Goal: Register for event/course

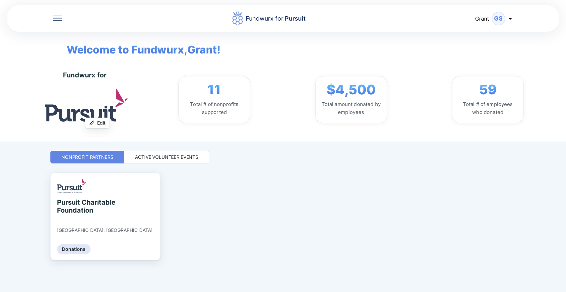
click at [134, 157] on div "Active Volunteer Events" at bounding box center [166, 157] width 85 height 13
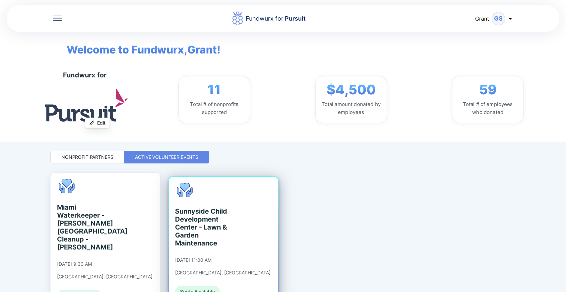
click at [210, 220] on div "Sunnyside Child Development Center - Lawn & Garden Maintenance" at bounding box center [205, 227] width 61 height 40
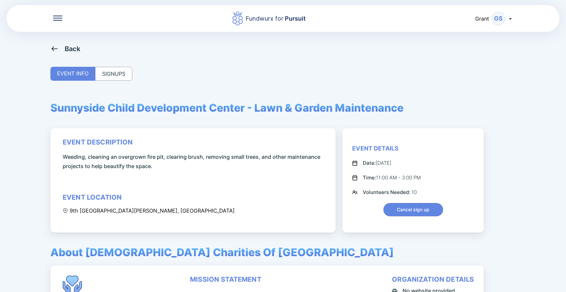
click at [122, 75] on div "SIGNUPS" at bounding box center [113, 74] width 37 height 14
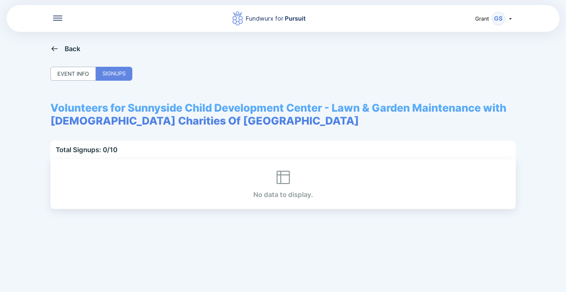
drag, startPoint x: 80, startPoint y: 74, endPoint x: 77, endPoint y: 71, distance: 4.0
click at [79, 74] on div "EVENT INFO" at bounding box center [72, 74] width 45 height 14
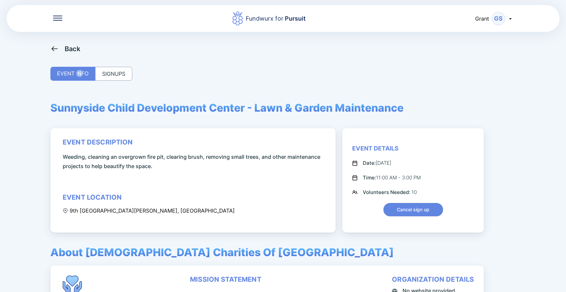
click at [58, 49] on icon at bounding box center [54, 48] width 8 height 8
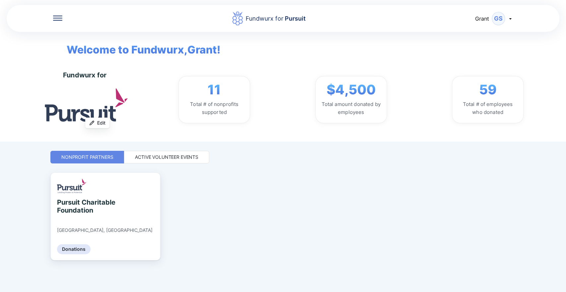
click at [167, 158] on div "Active Volunteer Events" at bounding box center [166, 157] width 63 height 7
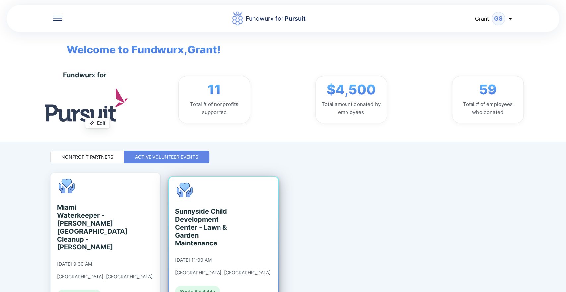
click at [194, 200] on div "Sunnyside Child Development Center - Lawn & Garden Maintenance [DATE] 11:00 AM …" at bounding box center [223, 239] width 96 height 115
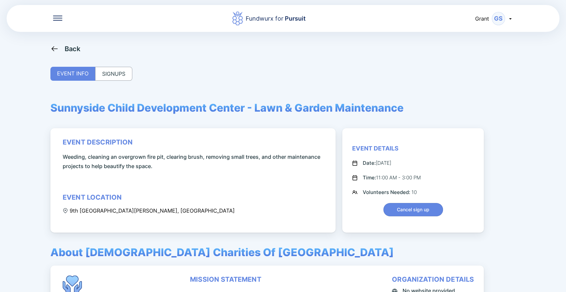
click at [112, 64] on div "Back EVENT INFO SIGNUPS Sunnyside Child Development Center - Lawn & Garden Main…" at bounding box center [282, 190] width 465 height 292
click at [112, 67] on div "SIGNUPS" at bounding box center [113, 74] width 37 height 14
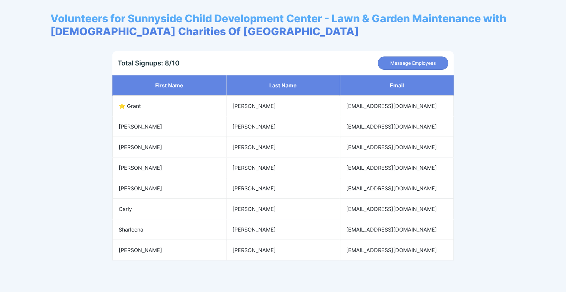
scroll to position [97, 0]
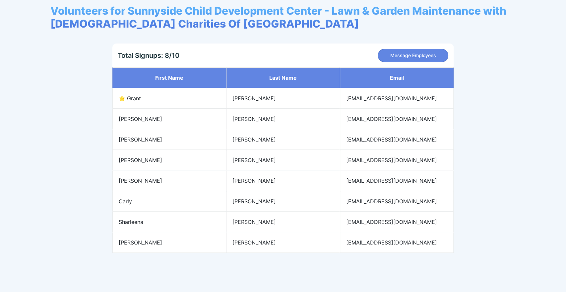
drag, startPoint x: 110, startPoint y: 75, endPoint x: 83, endPoint y: 201, distance: 129.0
click at [83, 201] on div "Volunteers for Sunnyside Child Development Center - Lawn & Garden Maintenance w…" at bounding box center [282, 128] width 465 height 248
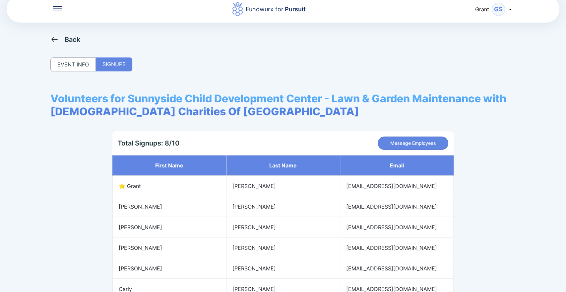
scroll to position [0, 0]
